Goal: Obtain resource: Obtain resource

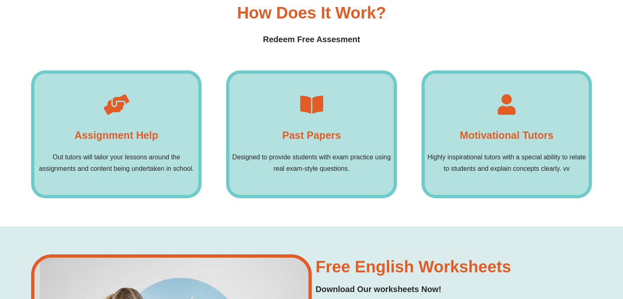
scroll to position [5741, 0]
click at [322, 127] on h4 "Past Papers" at bounding box center [311, 135] width 59 height 16
click at [311, 95] on icon at bounding box center [311, 105] width 20 height 20
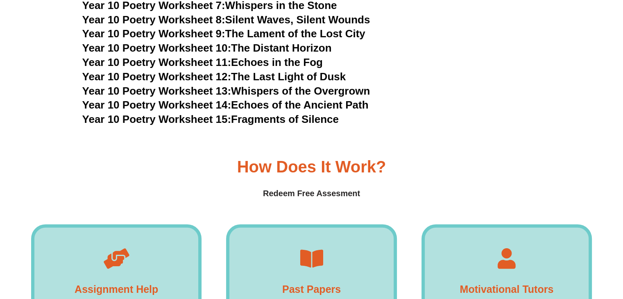
scroll to position [5589, 0]
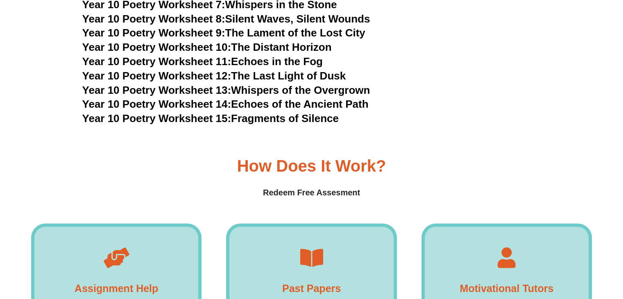
click at [300, 246] on div "Past Papers Designed to provide students with exam practice using real exam-sty…" at bounding box center [311, 287] width 170 height 128
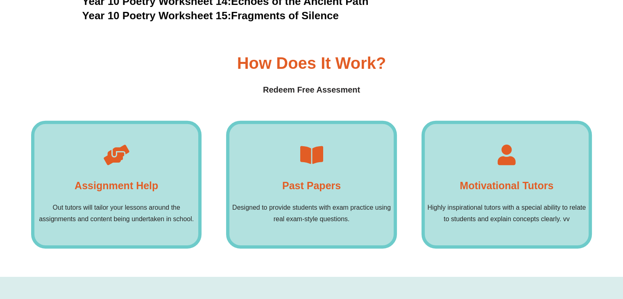
scroll to position [5706, 0]
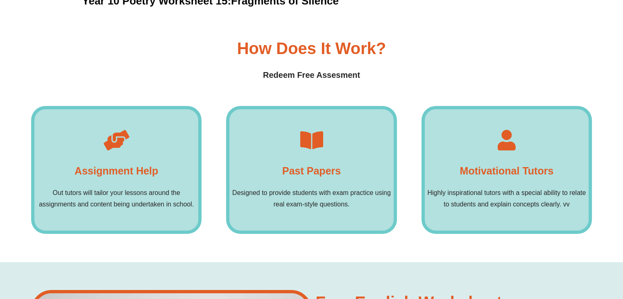
click at [308, 191] on div "Past Papers Designed to provide students with exam practice using real exam-sty…" at bounding box center [311, 170] width 170 height 128
click at [306, 187] on p "Designed to provide students with exam practice using real exam-style questions." at bounding box center [311, 198] width 164 height 23
click at [301, 162] on h4 "Past Papers" at bounding box center [311, 170] width 59 height 16
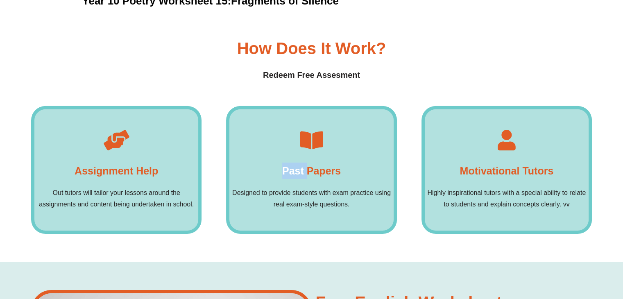
click at [301, 162] on h4 "Past Papers" at bounding box center [311, 170] width 59 height 16
click at [308, 130] on icon at bounding box center [311, 140] width 20 height 20
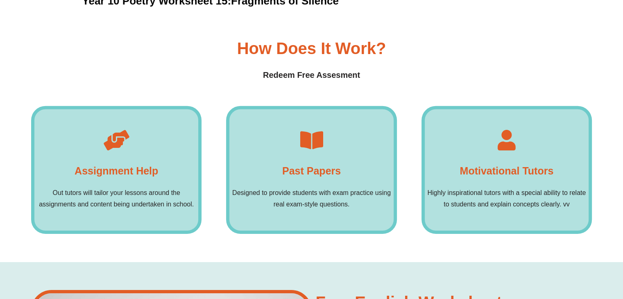
click at [309, 130] on icon at bounding box center [311, 140] width 20 height 20
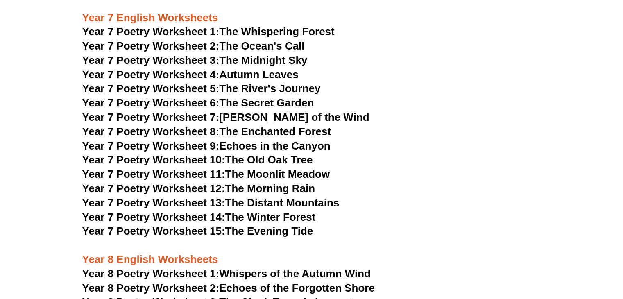
scroll to position [4749, 0]
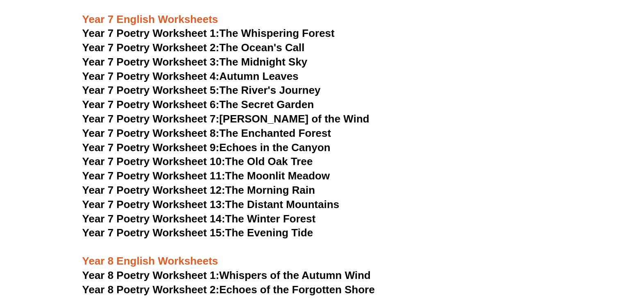
click at [279, 141] on link "Year 7 Poetry Worksheet 9: Echoes in the Canyon" at bounding box center [206, 147] width 248 height 12
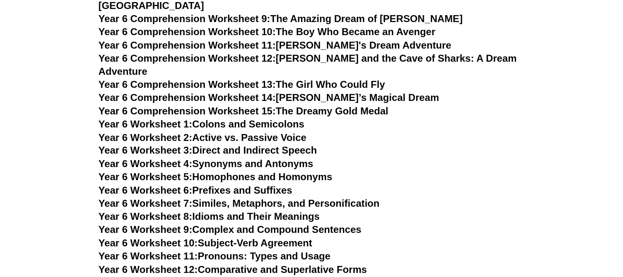
scroll to position [4202, 0]
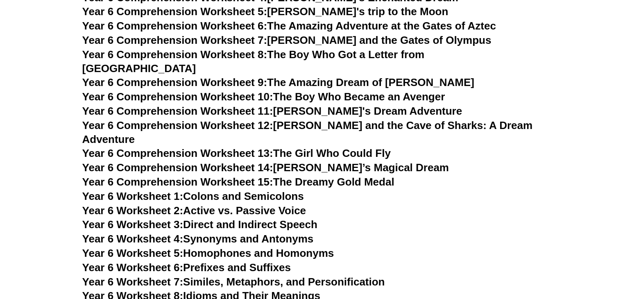
click at [356, 119] on link "Year 6 Comprehension Worksheet 12: [PERSON_NAME] and the Cave of Sharks: A Drea…" at bounding box center [307, 132] width 450 height 26
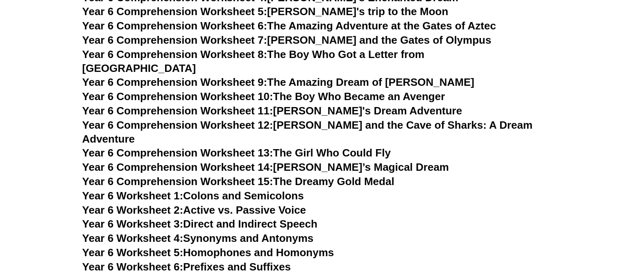
click at [347, 119] on link "Year 6 Comprehension Worksheet 12: [PERSON_NAME] and the Cave of Sharks: A Drea…" at bounding box center [307, 132] width 450 height 26
